Goal: Task Accomplishment & Management: Use online tool/utility

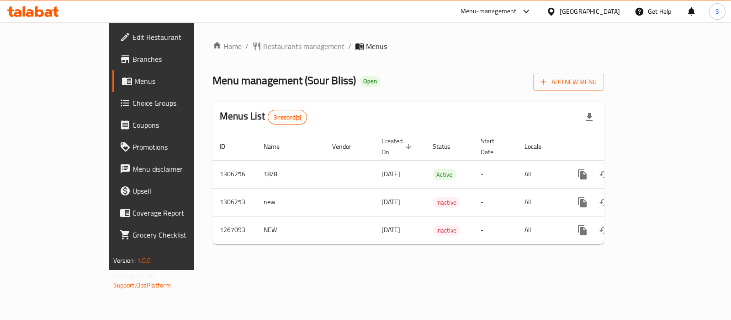
click at [133, 60] on span "Branches" at bounding box center [178, 58] width 91 height 11
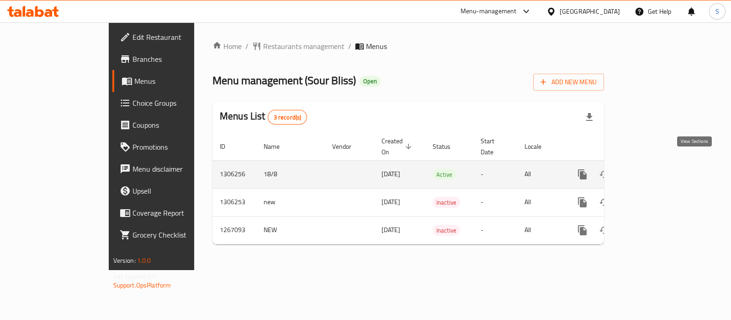
click at [654, 169] on icon "enhanced table" at bounding box center [648, 174] width 11 height 11
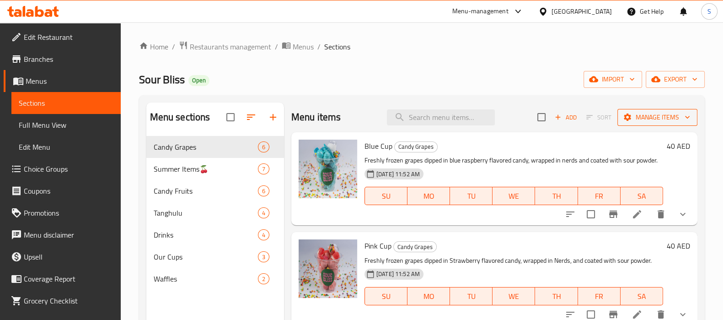
click at [654, 117] on span "Manage items" at bounding box center [657, 117] width 65 height 11
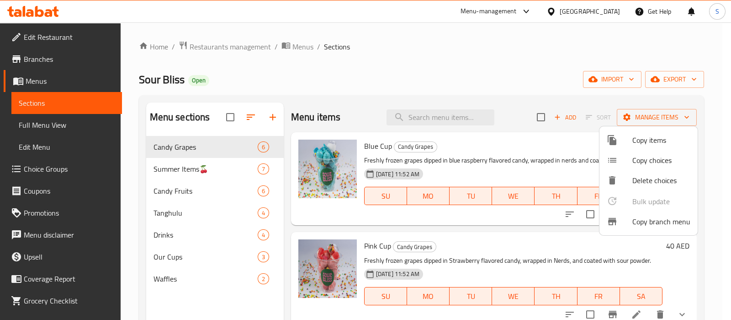
click at [646, 221] on span "Copy branch menu" at bounding box center [662, 221] width 58 height 11
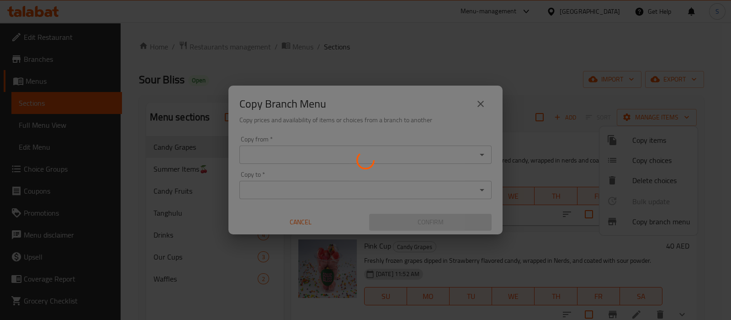
click at [296, 153] on div at bounding box center [365, 160] width 731 height 320
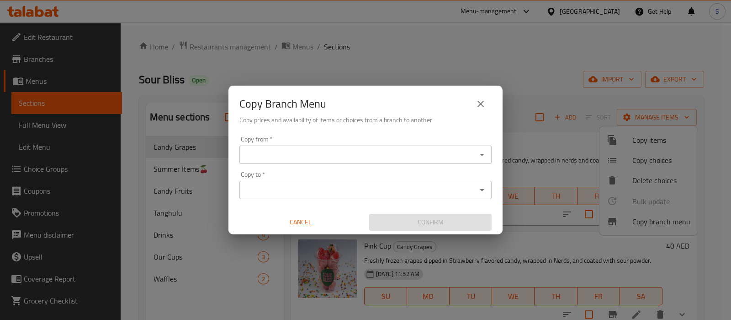
click at [296, 153] on input "Copy from   *" at bounding box center [358, 154] width 232 height 13
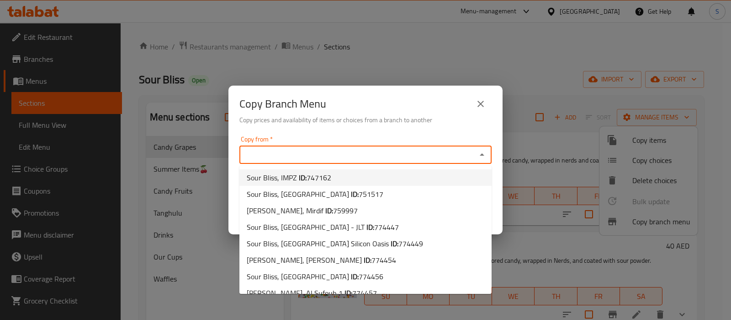
click at [320, 182] on span "747162" at bounding box center [319, 178] width 25 height 14
type input "Sour Bliss, IMPZ"
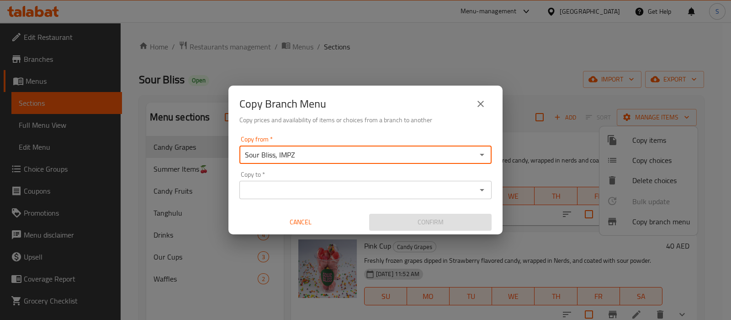
click at [279, 192] on input "Copy to   *" at bounding box center [358, 189] width 232 height 13
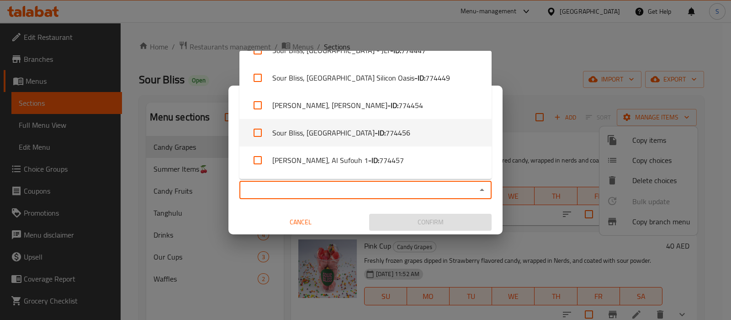
scroll to position [126, 0]
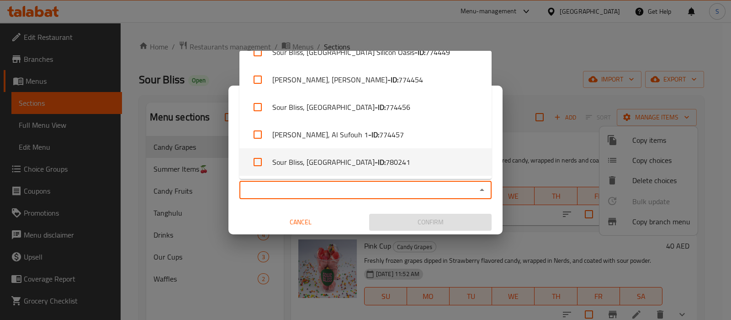
click at [291, 159] on li "Sour Bliss, Reem Island - ID: 780241" at bounding box center [366, 161] width 252 height 27
checkbox input "true"
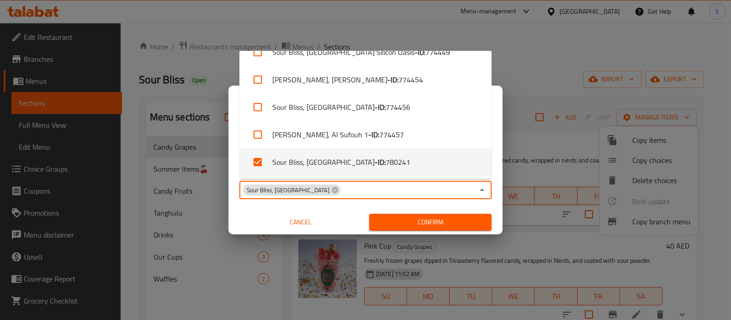
click at [393, 216] on span "Confirm" at bounding box center [431, 221] width 108 height 11
